Goal: Find specific page/section: Find specific page/section

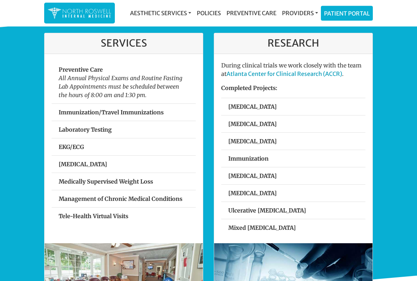
scroll to position [233, 0]
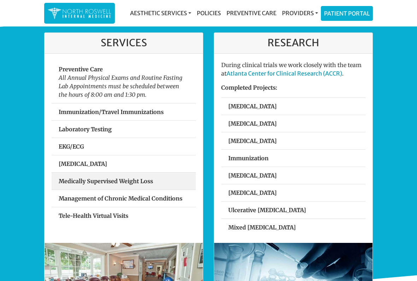
click at [77, 181] on strong "Medically Supervised Weight Loss" at bounding box center [106, 181] width 94 height 7
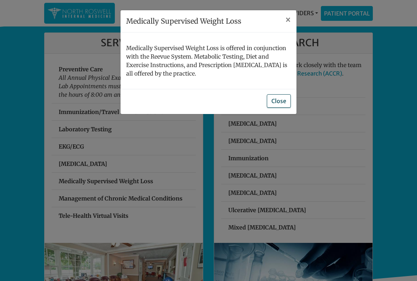
click at [280, 100] on button "Close" at bounding box center [279, 100] width 24 height 13
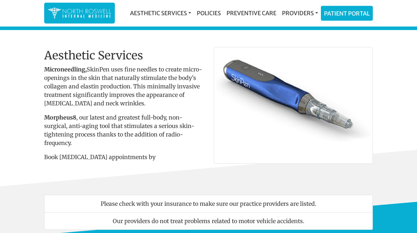
scroll to position [0, 0]
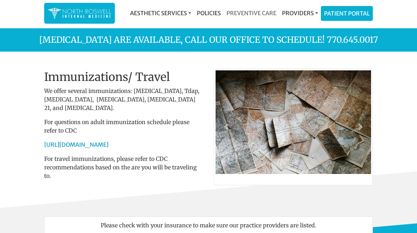
click at [243, 14] on link "Preventive Care" at bounding box center [251, 13] width 55 height 14
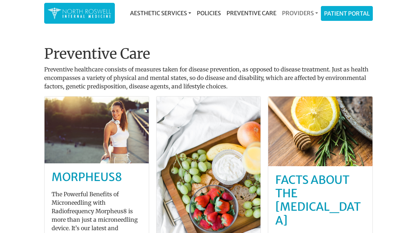
click at [293, 11] on link "Providers" at bounding box center [300, 13] width 42 height 14
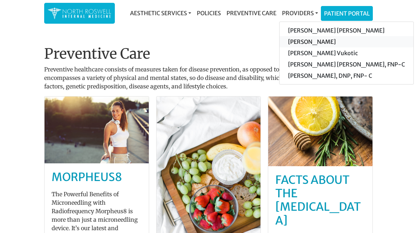
click at [300, 40] on link "[PERSON_NAME]" at bounding box center [347, 41] width 134 height 11
